Goal: Task Accomplishment & Management: Manage account settings

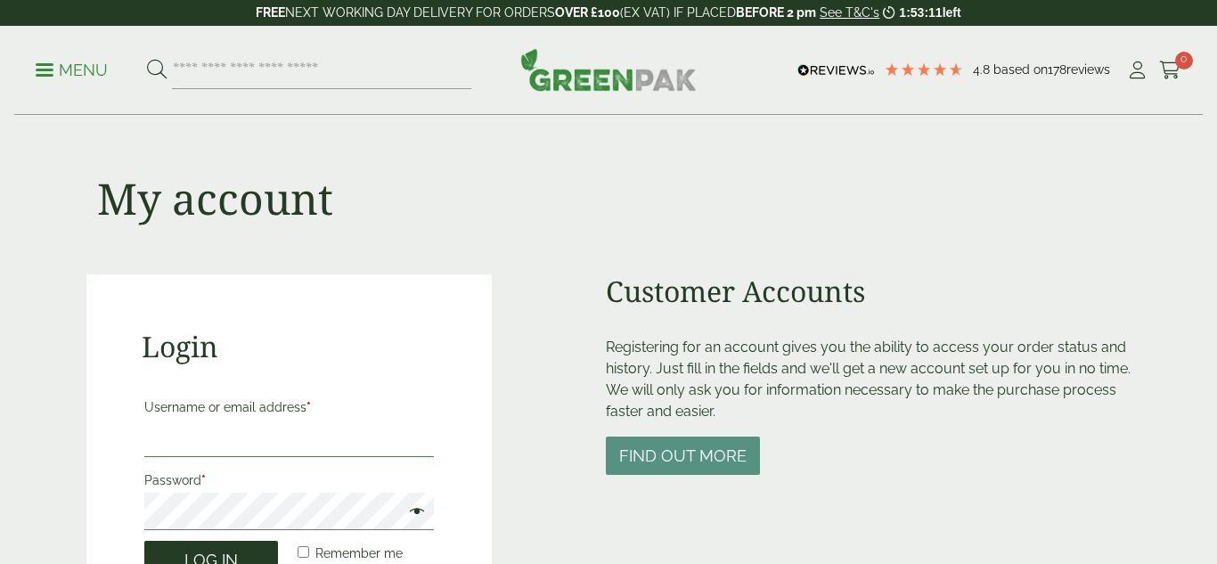
type input "**********"
click at [247, 533] on button "Log in" at bounding box center [211, 560] width 134 height 38
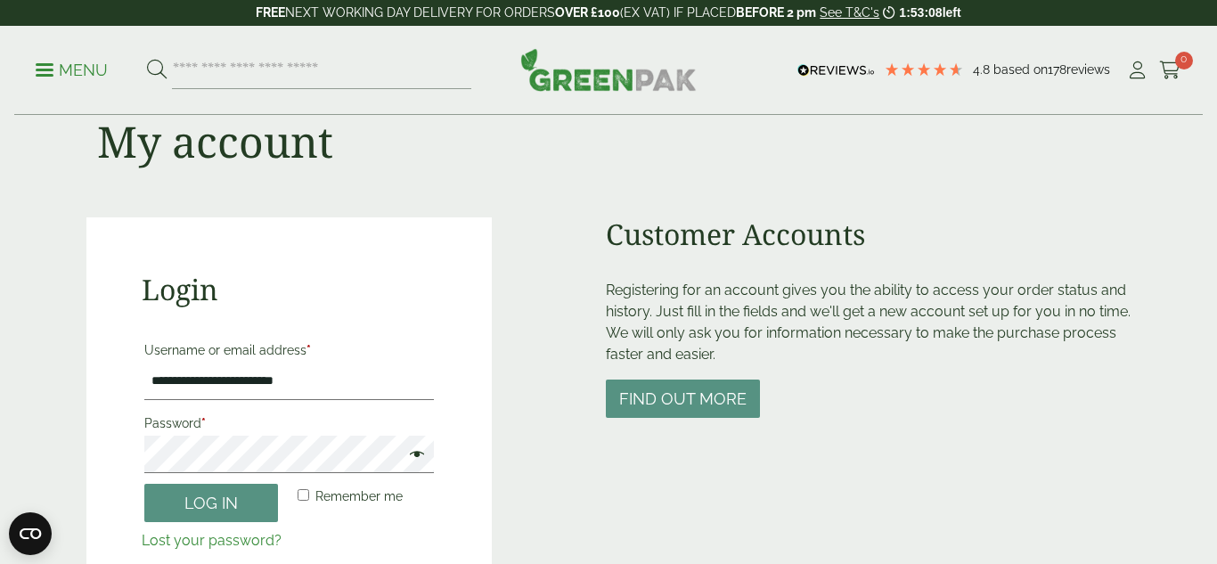
scroll to position [95, 0]
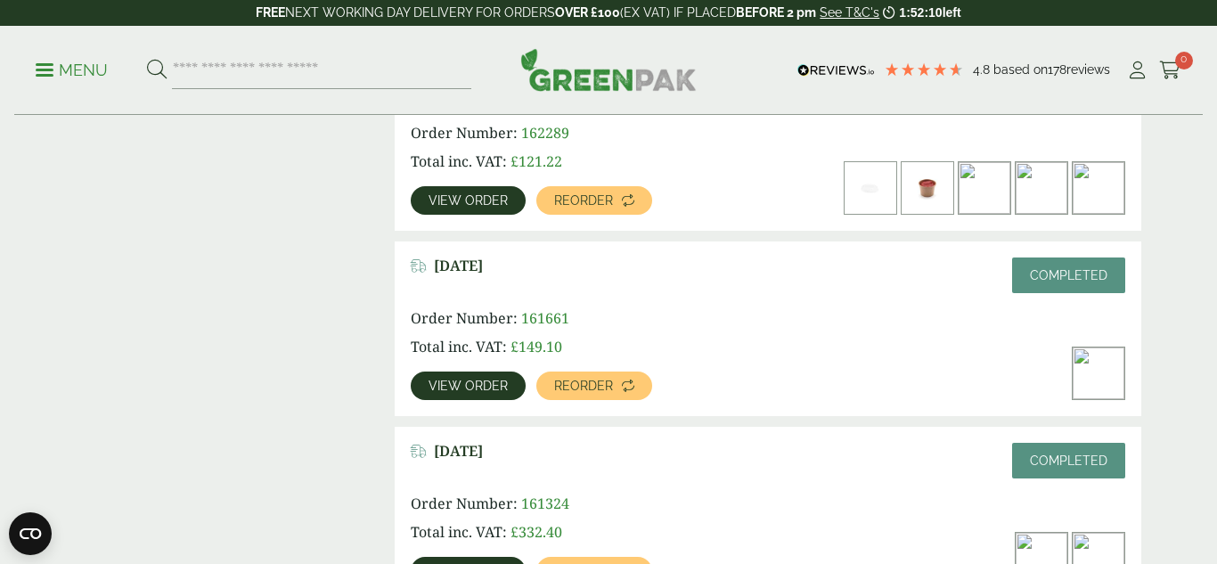
scroll to position [895, 0]
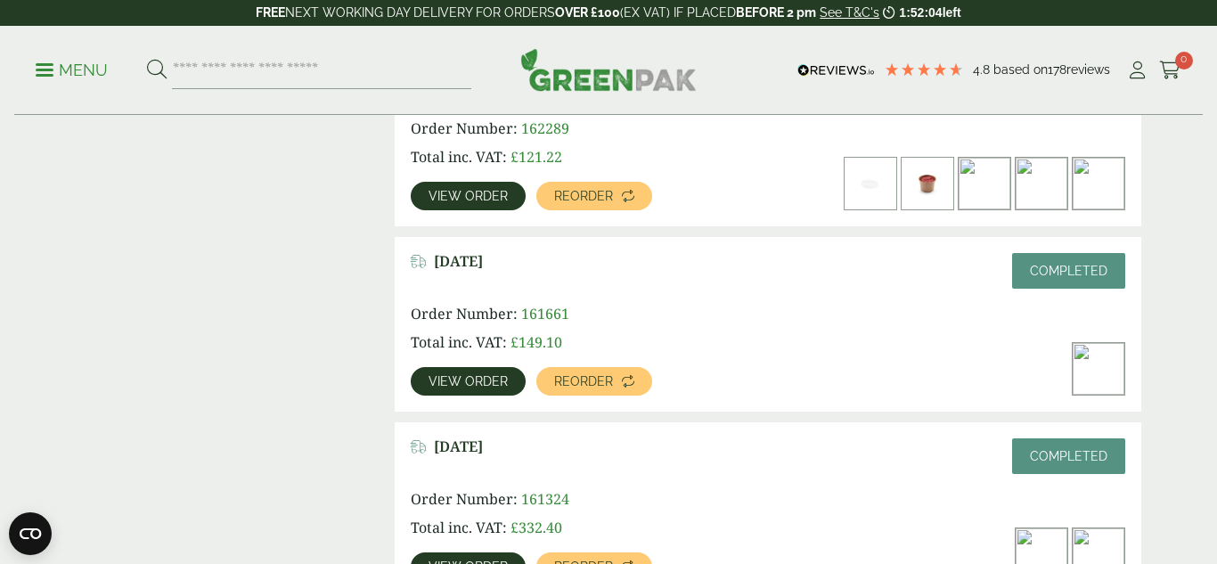
click at [491, 381] on span "View order" at bounding box center [468, 381] width 79 height 12
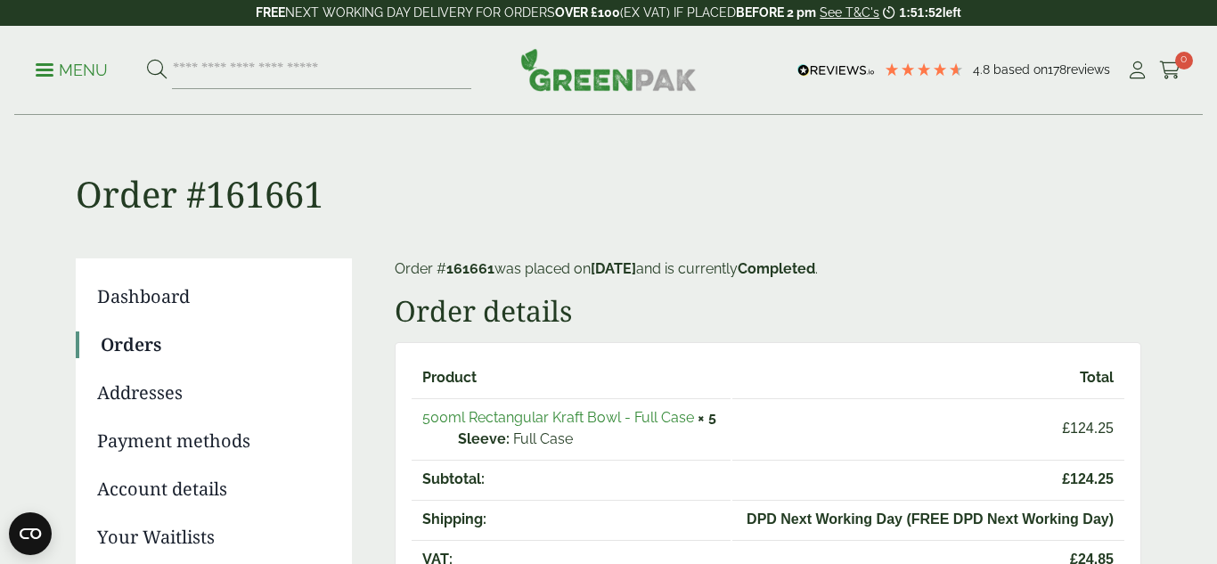
click at [38, 69] on span at bounding box center [45, 70] width 18 height 3
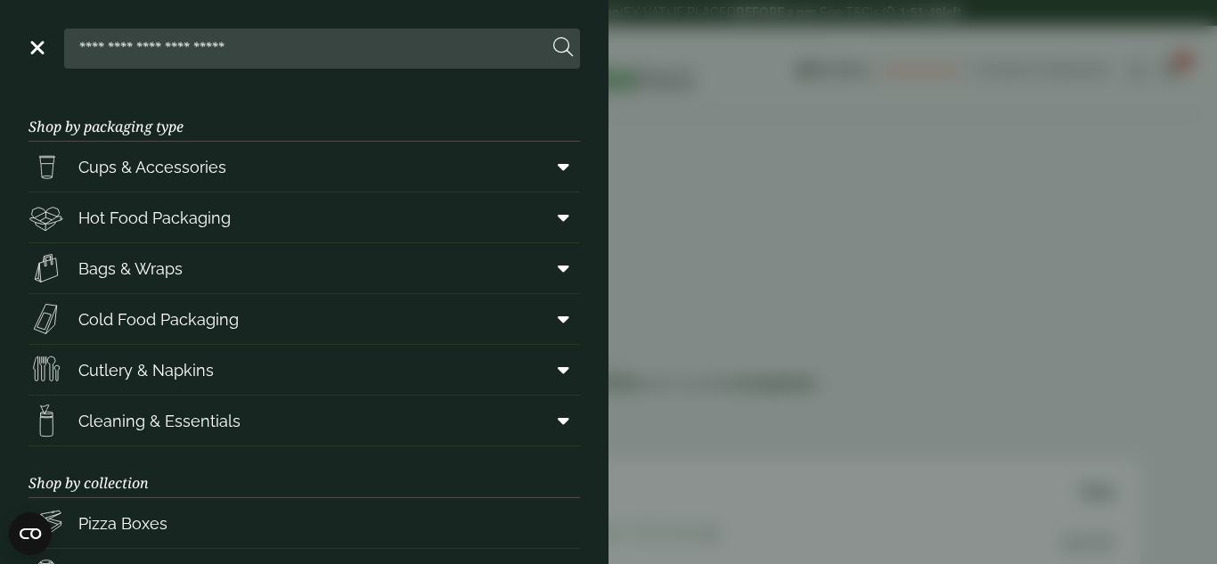
click at [748, 173] on aside "Close Shop by packaging type Cups & Accessories Hot Drink Paper Cups Smoothie C…" at bounding box center [608, 282] width 1217 height 564
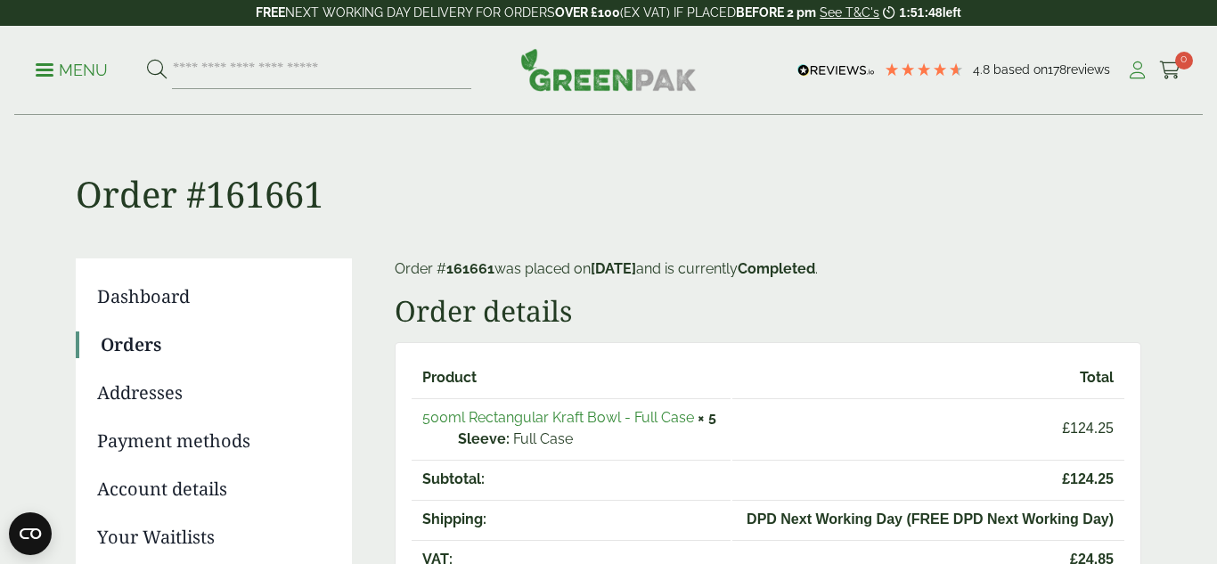
click at [1133, 70] on icon at bounding box center [1137, 70] width 22 height 18
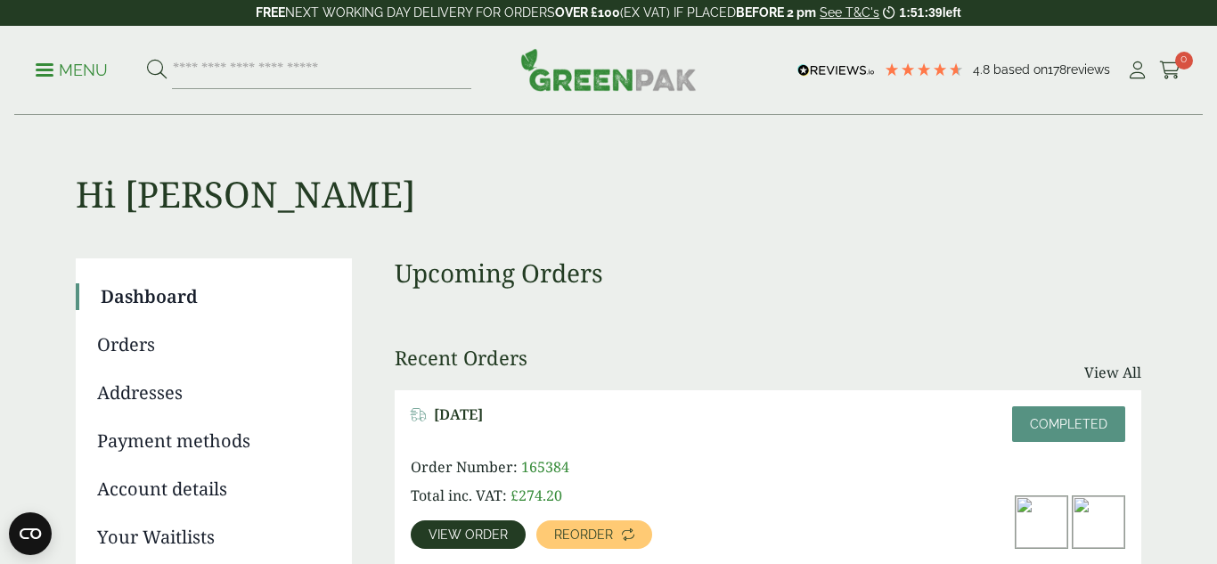
click at [138, 345] on link "Orders" at bounding box center [212, 345] width 230 height 27
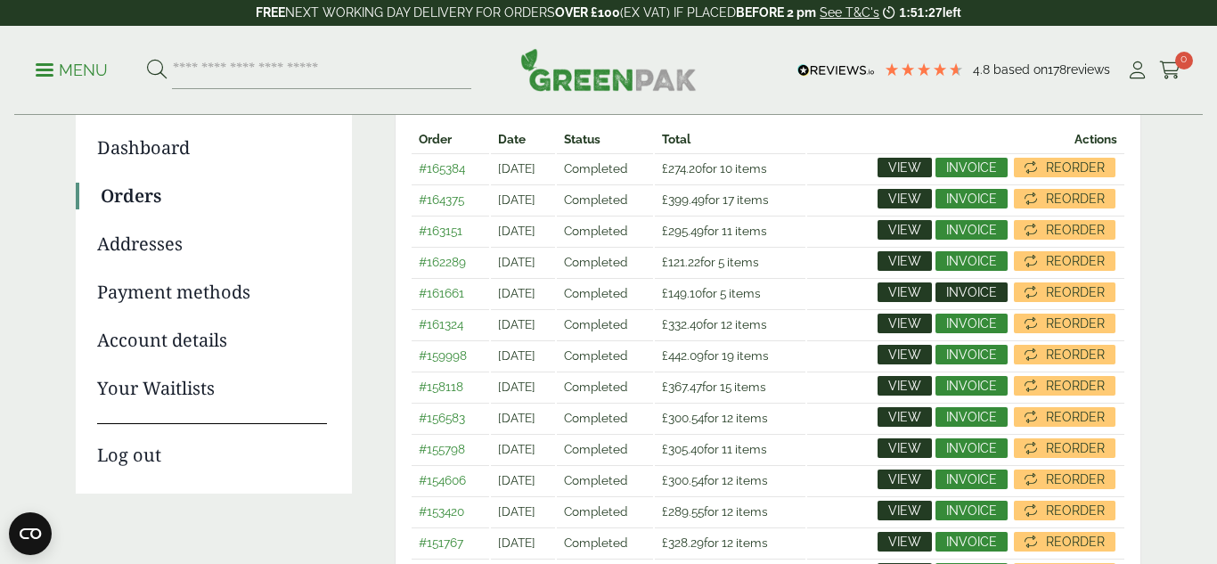
click at [963, 293] on span "Invoice" at bounding box center [971, 292] width 51 height 12
click at [984, 325] on span "Invoice" at bounding box center [971, 323] width 51 height 12
